Goal: Find specific page/section

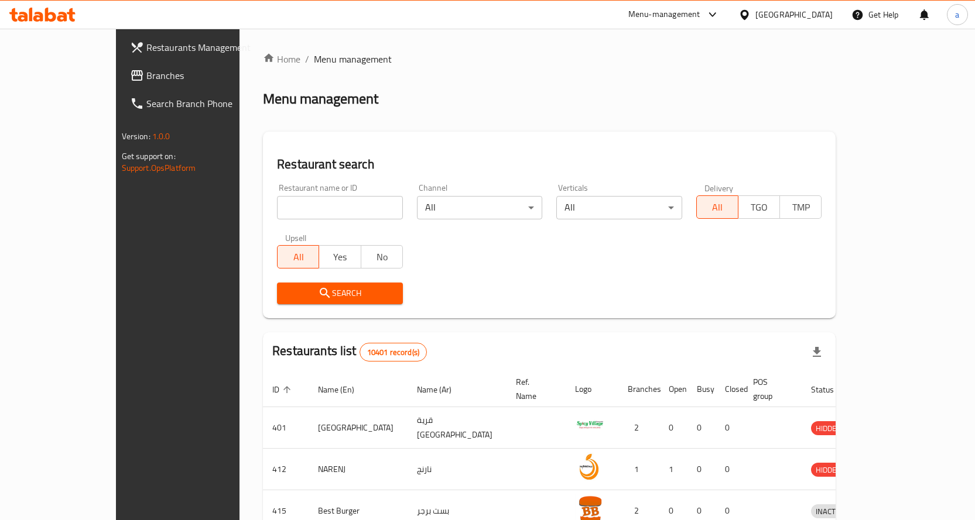
click at [813, 19] on div "[GEOGRAPHIC_DATA]" at bounding box center [793, 14] width 77 height 13
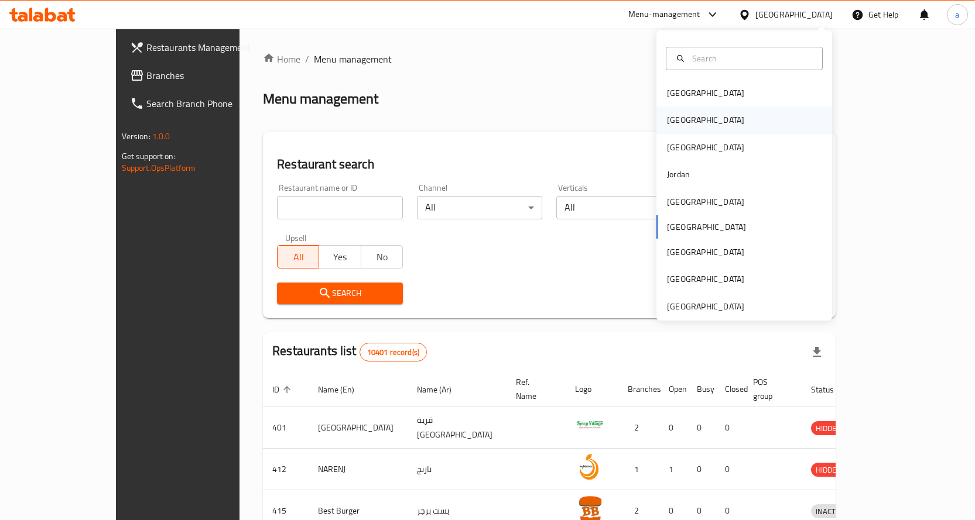
click at [700, 125] on div "[GEOGRAPHIC_DATA]" at bounding box center [744, 120] width 176 height 27
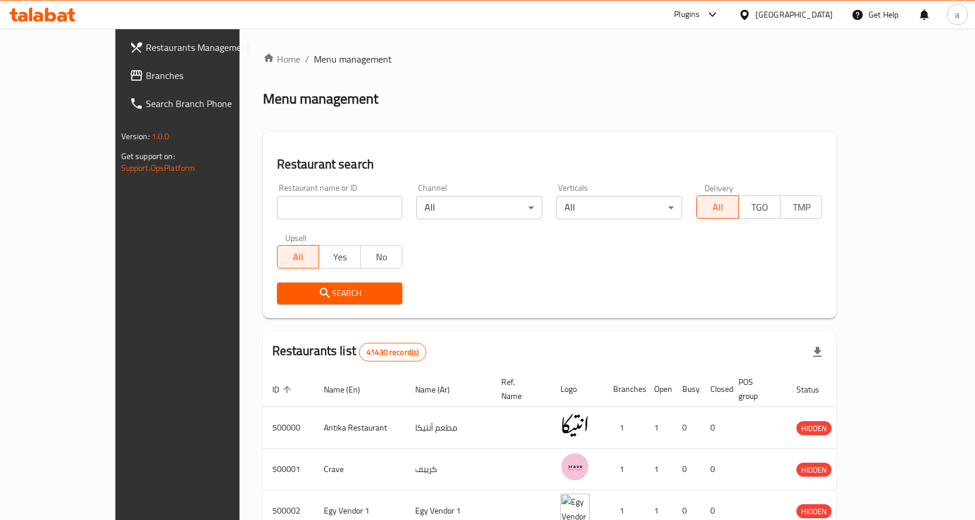
click at [337, 213] on input "search" at bounding box center [340, 207] width 126 height 23
paste input "HP50VU"
type input "HP50VU"
click button "Search" at bounding box center [340, 294] width 126 height 22
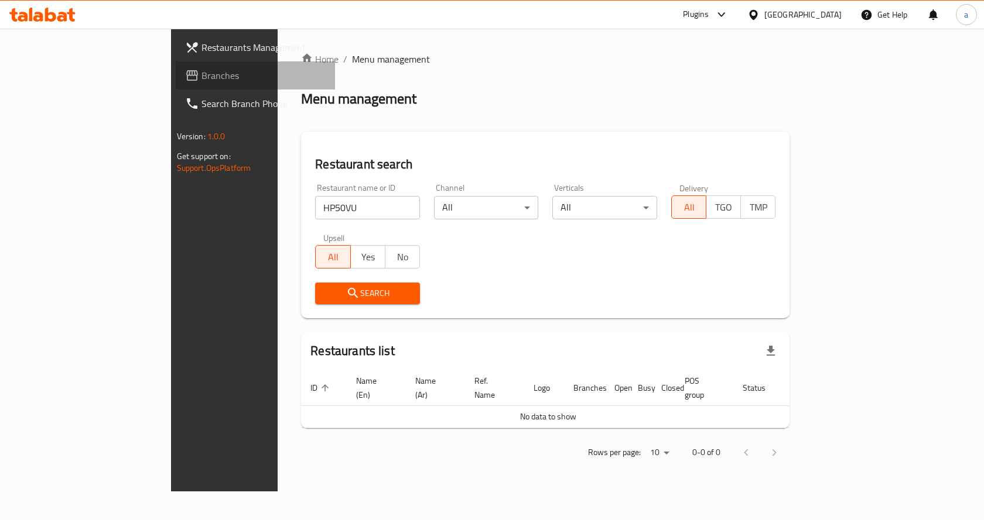
click at [201, 81] on span "Branches" at bounding box center [263, 76] width 125 height 14
